Goal: Entertainment & Leisure: Consume media (video, audio)

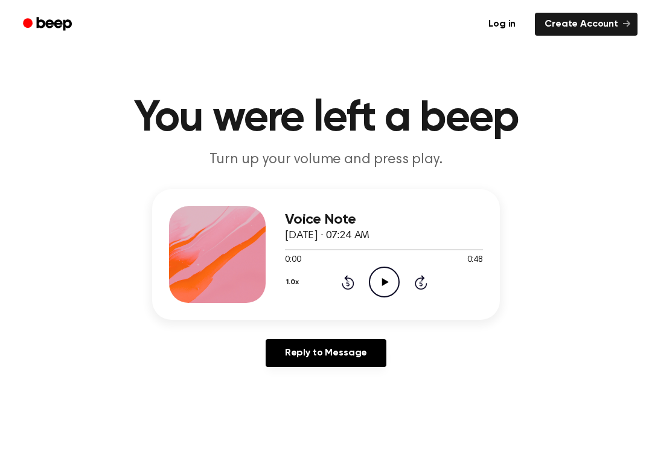
click at [388, 278] on icon "Play Audio" at bounding box center [384, 281] width 31 height 31
click at [393, 266] on icon "Pause Audio" at bounding box center [384, 281] width 31 height 31
click at [370, 277] on circle at bounding box center [385, 282] width 30 height 30
click at [373, 291] on icon "Pause Audio" at bounding box center [384, 281] width 31 height 31
click at [381, 280] on icon "Play Audio" at bounding box center [384, 281] width 31 height 31
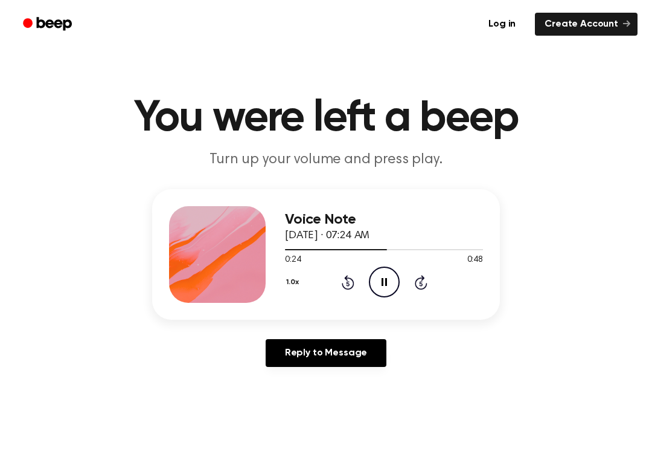
click at [397, 277] on icon "Pause Audio" at bounding box center [384, 281] width 31 height 31
click at [381, 276] on icon "Play Audio" at bounding box center [384, 281] width 31 height 31
click at [393, 272] on icon "Pause Audio" at bounding box center [384, 281] width 31 height 31
click at [419, 275] on icon "Skip 5 seconds" at bounding box center [420, 282] width 13 height 16
click at [384, 284] on icon at bounding box center [385, 282] width 7 height 8
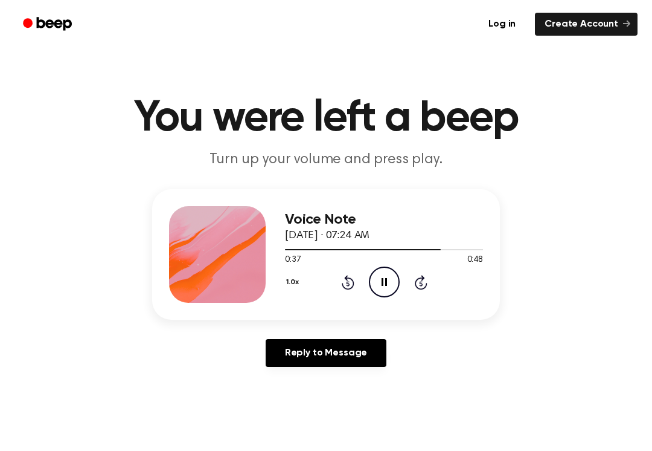
click at [387, 285] on icon "Pause Audio" at bounding box center [384, 281] width 31 height 31
click at [380, 264] on div "0:38 0:48" at bounding box center [384, 260] width 198 height 13
click at [373, 288] on icon "Play Audio" at bounding box center [384, 281] width 31 height 31
click at [384, 277] on icon "Pause Audio" at bounding box center [384, 281] width 31 height 31
click at [401, 285] on div "1.0x Rewind 5 seconds Play Audio Skip 5 seconds" at bounding box center [384, 281] width 198 height 31
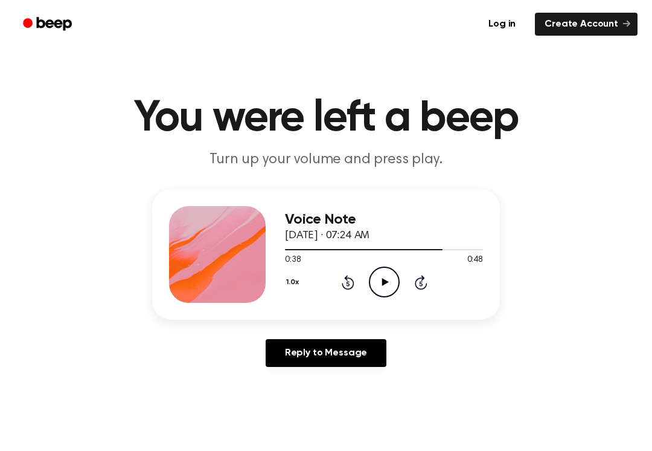
click at [381, 279] on icon "Play Audio" at bounding box center [384, 281] width 31 height 31
click at [377, 282] on icon "Pause Audio" at bounding box center [384, 281] width 31 height 31
click at [391, 289] on icon "Play Audio" at bounding box center [384, 281] width 31 height 31
click at [394, 284] on icon "Play Audio" at bounding box center [384, 281] width 31 height 31
click at [393, 283] on icon "Play Audio" at bounding box center [384, 281] width 31 height 31
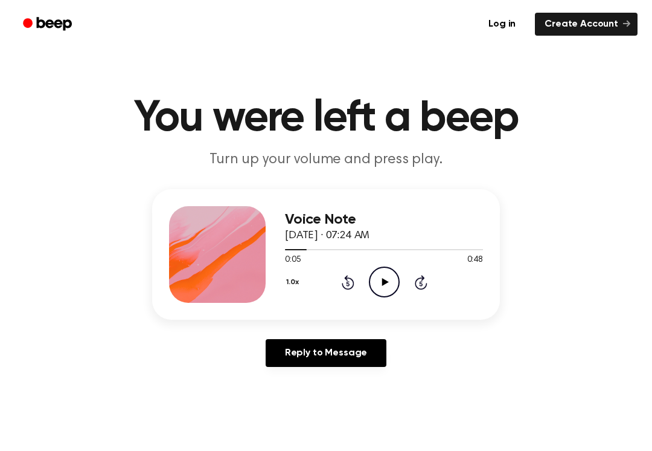
click at [354, 275] on icon "Rewind 5 seconds" at bounding box center [347, 282] width 13 height 16
click at [391, 283] on icon "Play Audio" at bounding box center [384, 281] width 31 height 31
click at [410, 323] on div "Voice Note [DATE] · 07:24 AM 0:01 0:48 Your browser does not support the [objec…" at bounding box center [325, 282] width 623 height 187
click at [396, 274] on icon "Pause Audio" at bounding box center [384, 281] width 31 height 31
